Goal: Check status

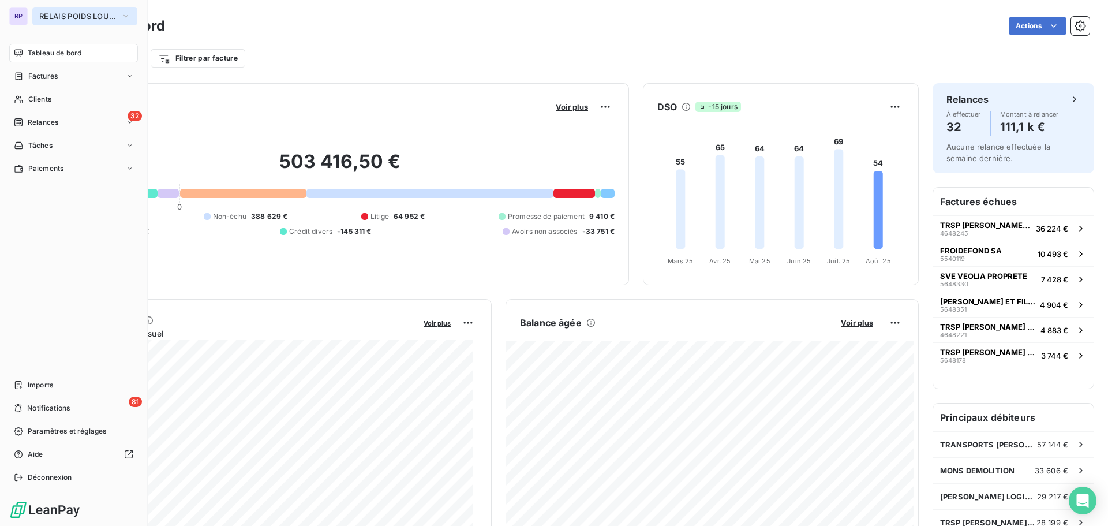
click at [73, 16] on span "RELAIS POIDS LOURDS LIMOUSIN" at bounding box center [77, 16] width 77 height 9
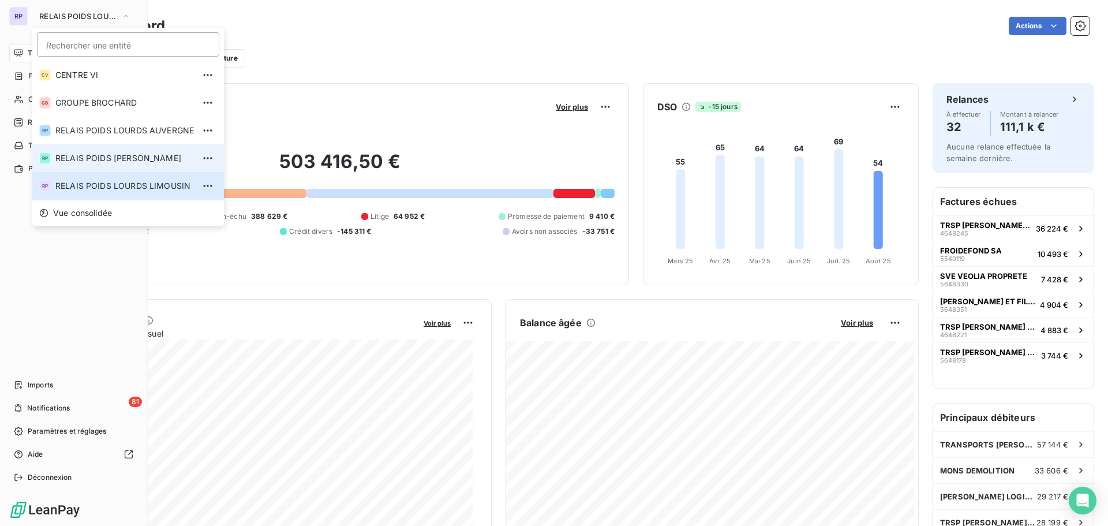
click at [144, 159] on span "RELAIS POIDS [PERSON_NAME]" at bounding box center [124, 158] width 139 height 12
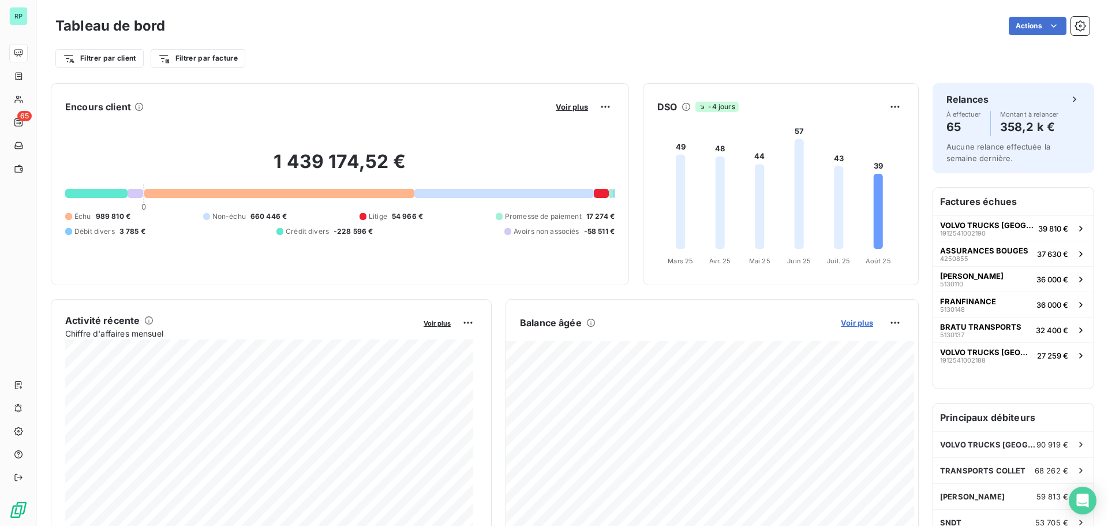
click at [853, 322] on span "Voir plus" at bounding box center [857, 322] width 32 height 9
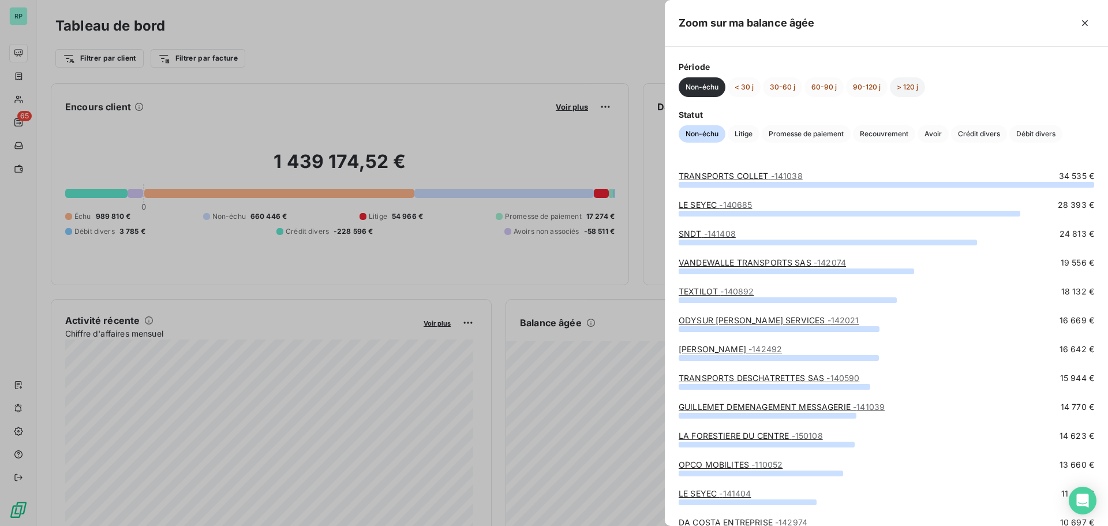
click at [909, 85] on button "> 120 j" at bounding box center [907, 87] width 35 height 20
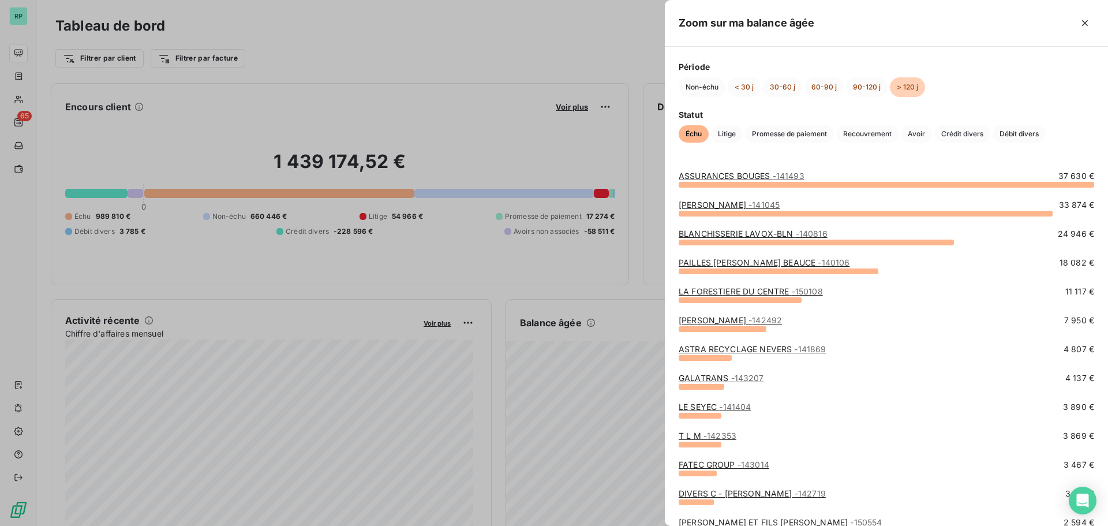
click at [158, 92] on div at bounding box center [554, 263] width 1108 height 526
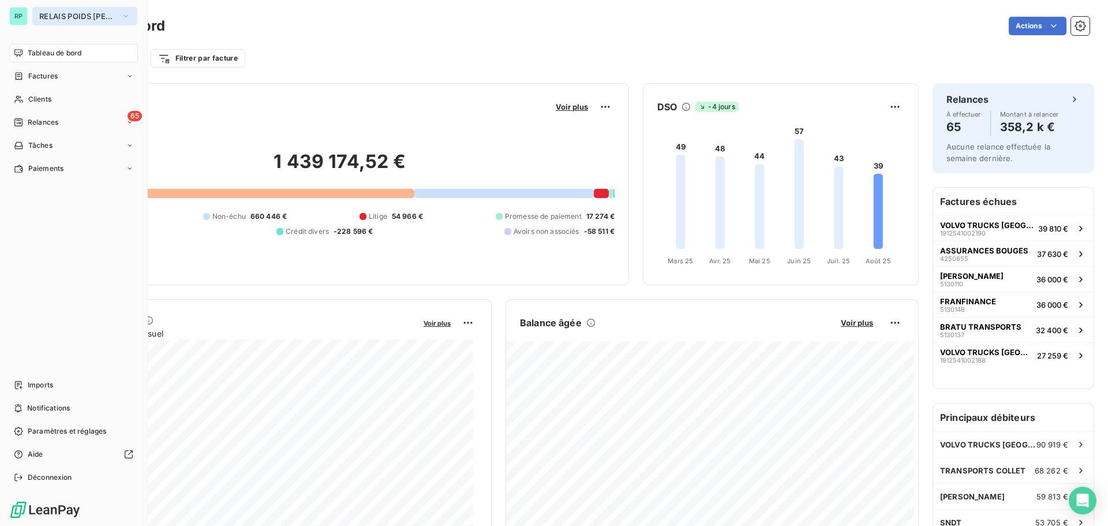
click at [46, 13] on span "RELAIS POIDS [PERSON_NAME]" at bounding box center [77, 16] width 77 height 9
click at [39, 92] on div "Clients" at bounding box center [73, 99] width 129 height 18
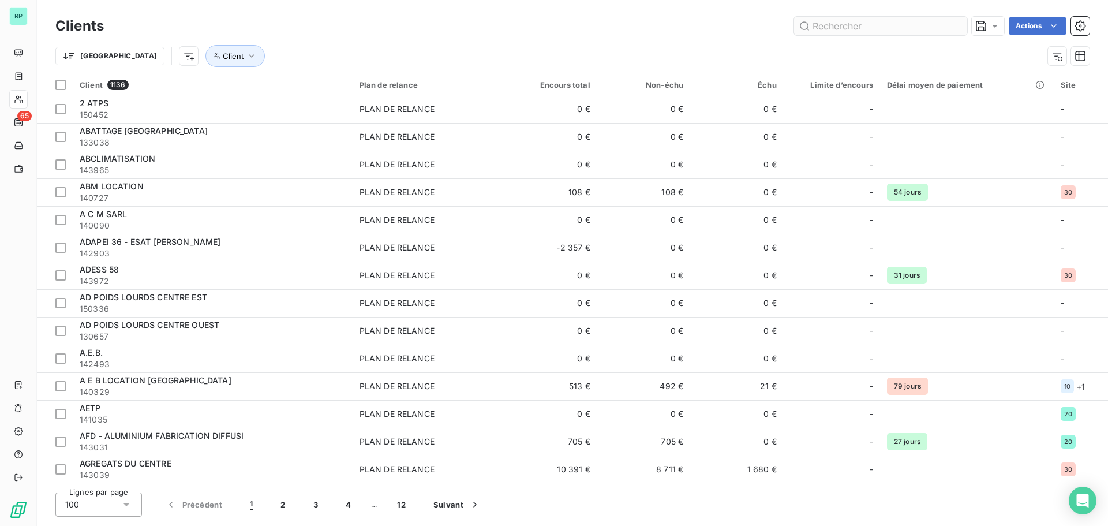
click at [851, 20] on input "text" at bounding box center [880, 26] width 173 height 18
type input "4"
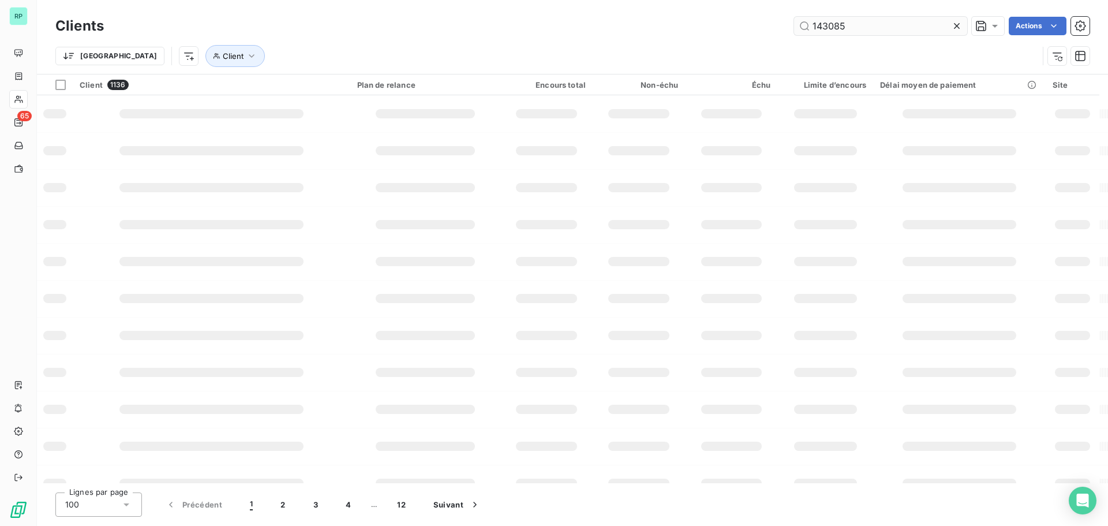
type input "143085"
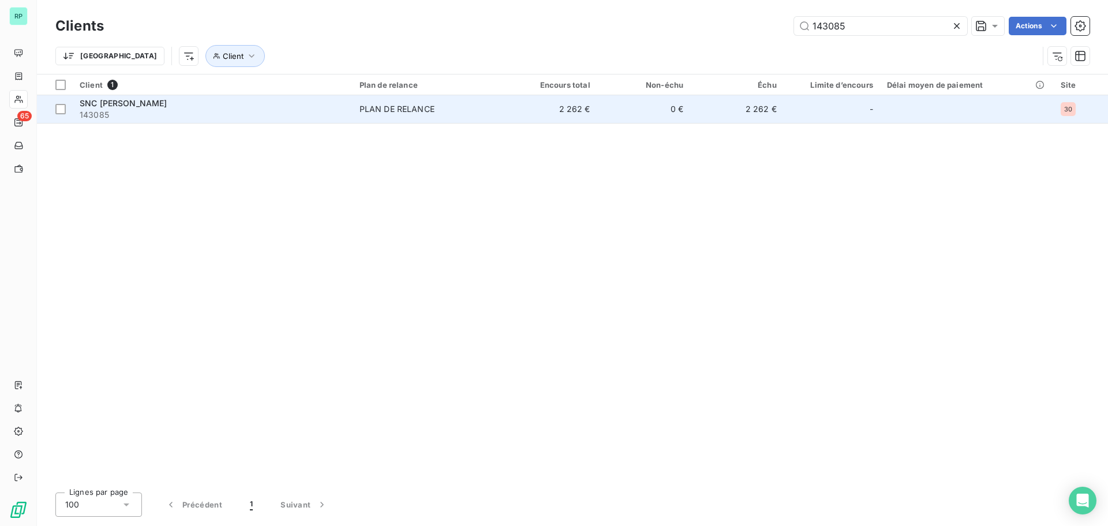
click at [400, 106] on div "PLAN DE RELANCE" at bounding box center [397, 109] width 75 height 12
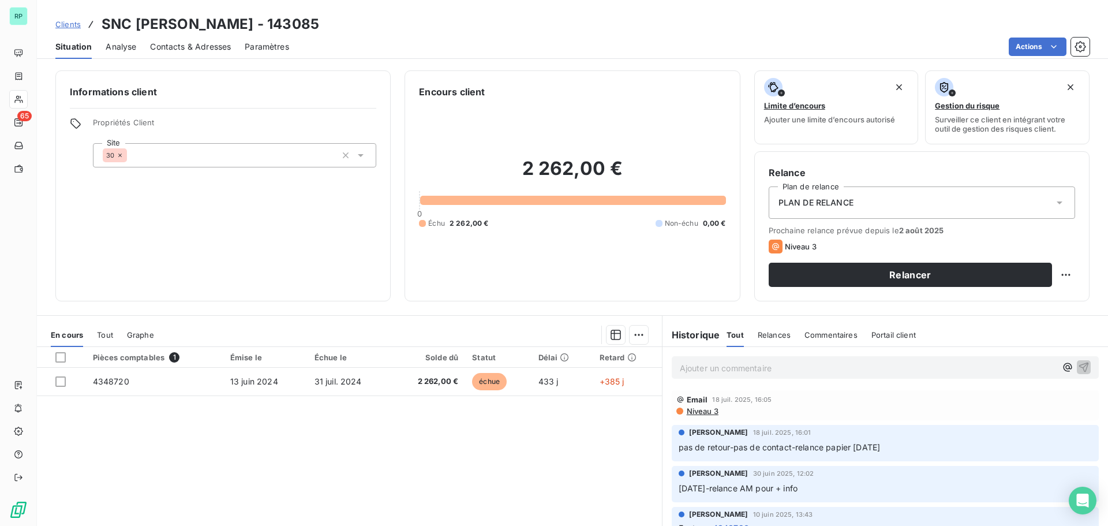
click at [290, 230] on div "Informations client Propriétés Client Site 30" at bounding box center [222, 185] width 335 height 231
click at [748, 369] on p "Ajouter un commentaire ﻿" at bounding box center [868, 368] width 376 height 14
click at [781, 367] on span "APPEL LE 20/08/25 ENVOI MAIL VA REGLER LA FACTURE" at bounding box center [809, 367] width 259 height 10
click at [1080, 363] on icon "button" at bounding box center [1085, 367] width 10 height 10
